Goal: Check status: Check status

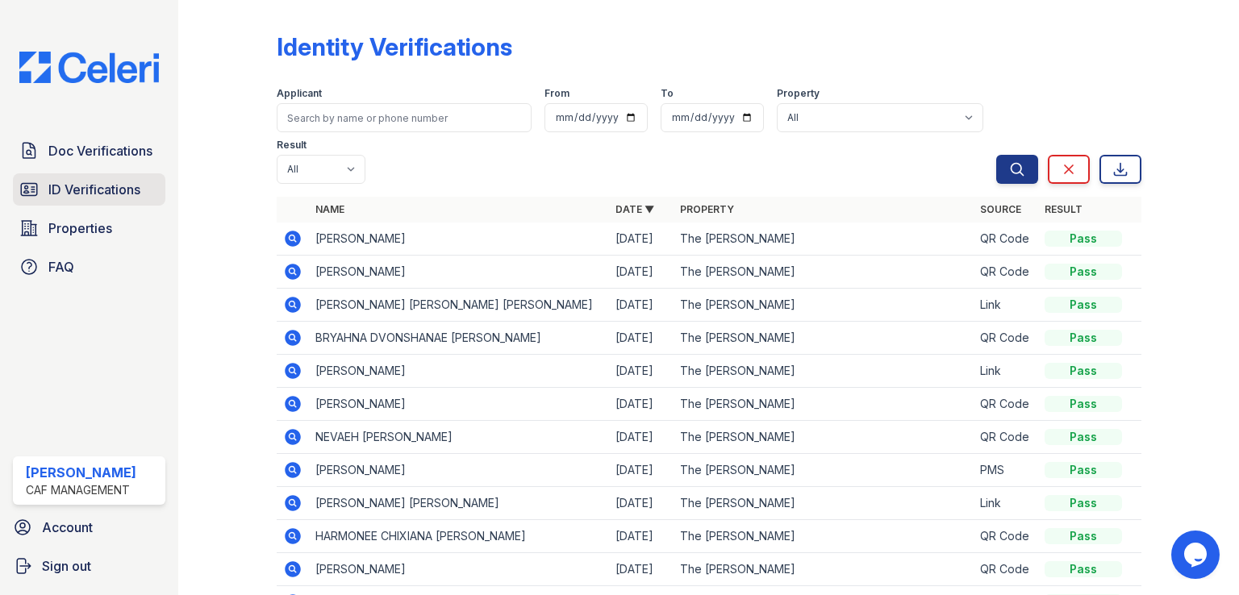
drag, startPoint x: 106, startPoint y: 216, endPoint x: 103, endPoint y: 180, distance: 36.4
click at [103, 180] on span "ID Verifications" at bounding box center [94, 189] width 92 height 19
click at [487, 55] on div "Identity Verifications" at bounding box center [395, 46] width 236 height 29
click at [123, 193] on span "ID Verifications" at bounding box center [94, 189] width 92 height 19
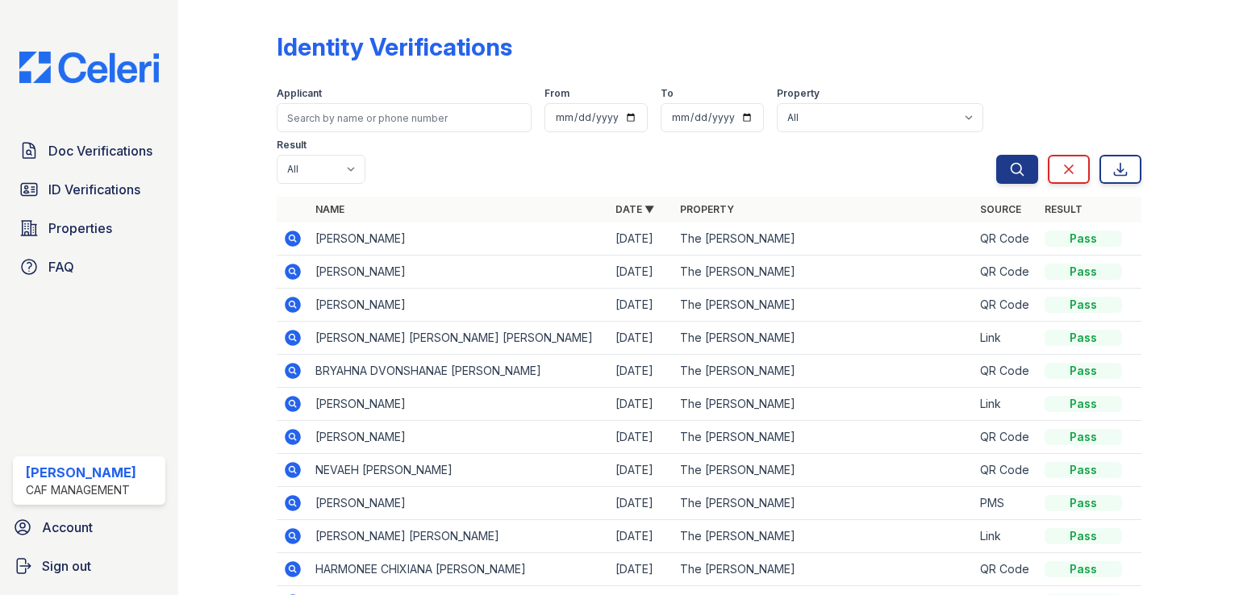
click at [286, 250] on td at bounding box center [293, 239] width 32 height 33
click at [292, 241] on icon at bounding box center [293, 239] width 16 height 16
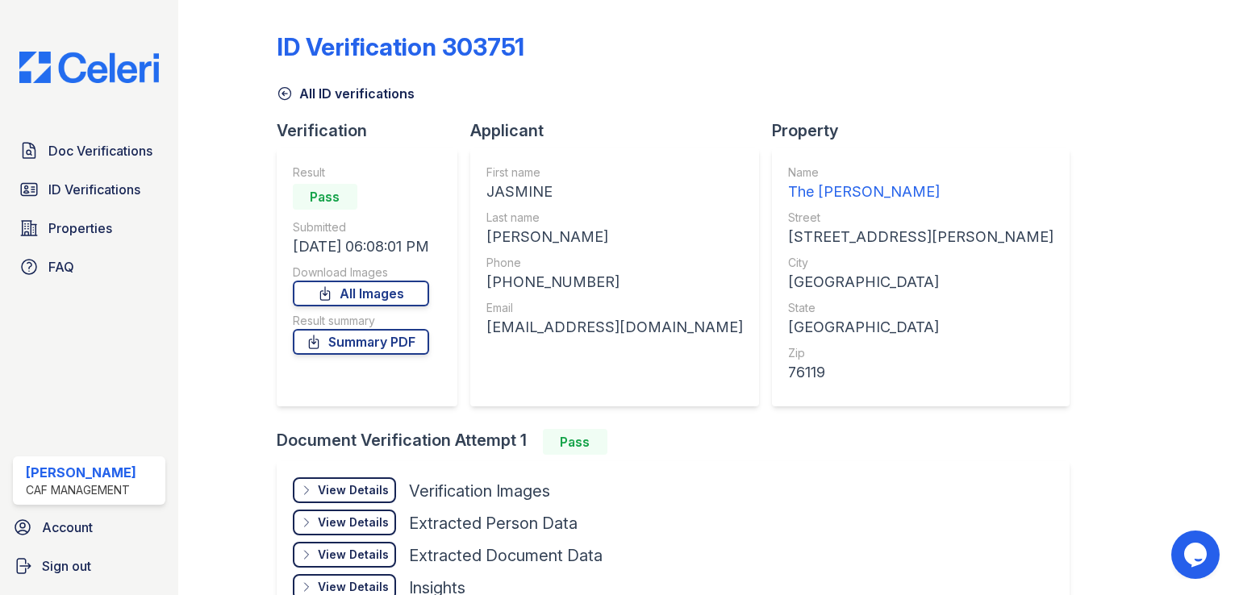
click at [384, 491] on div "View Details" at bounding box center [353, 490] width 71 height 16
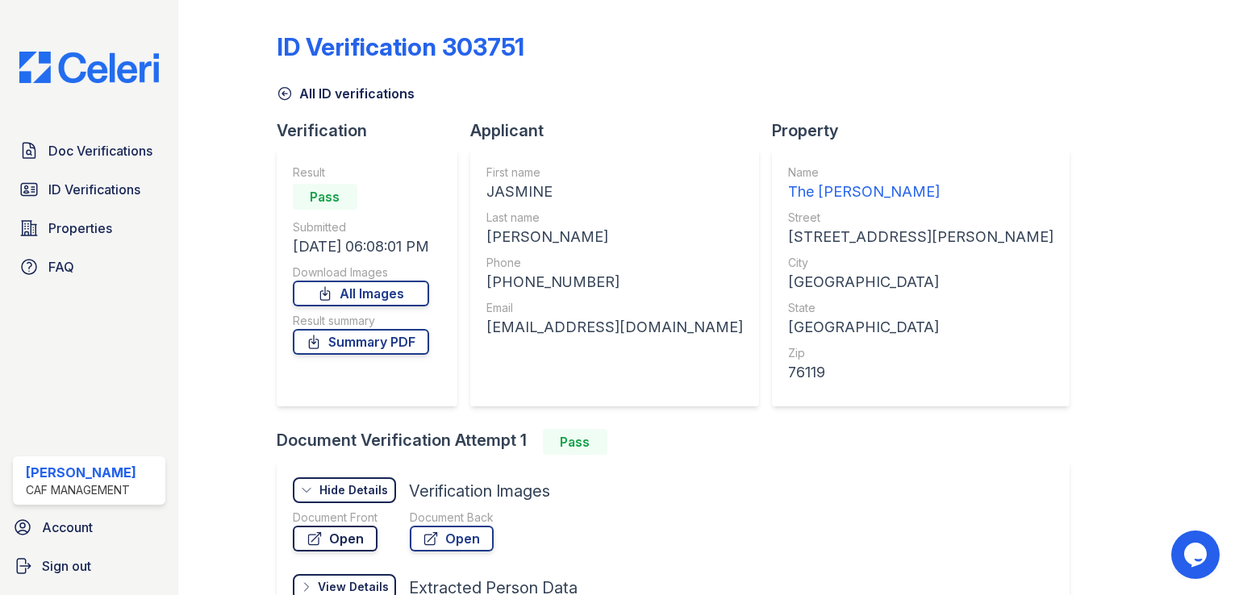
click at [342, 530] on link "Open" at bounding box center [335, 539] width 85 height 26
click at [1071, 360] on div "ID Verification 303751 All ID verifications Verification Result Pass Submitted …" at bounding box center [709, 358] width 865 height 704
